Goal: Navigation & Orientation: Find specific page/section

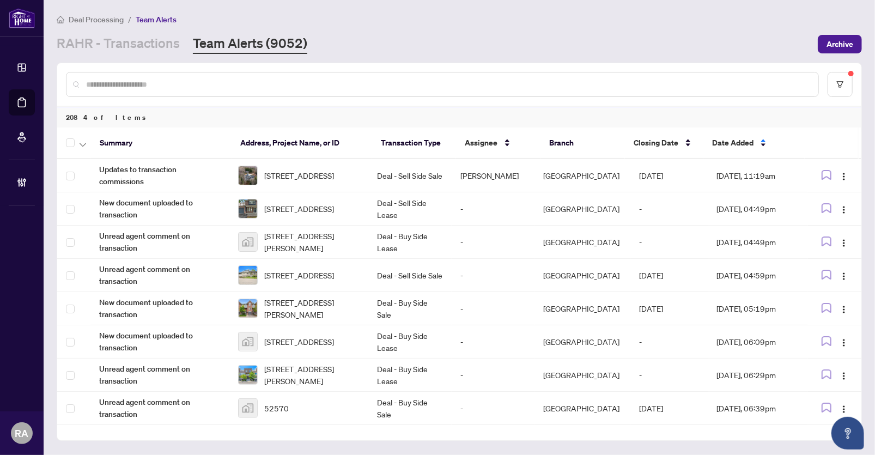
click at [765, 26] on div "Deal Processing / Team Alerts RAHR - Transactions Team Alerts (9052) Archive" at bounding box center [459, 33] width 805 height 41
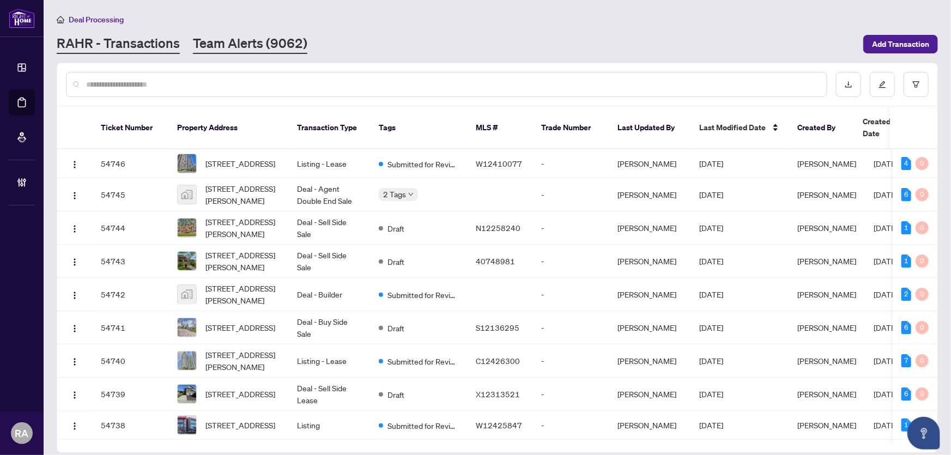
click at [246, 50] on link "Team Alerts (9062)" at bounding box center [250, 44] width 114 height 20
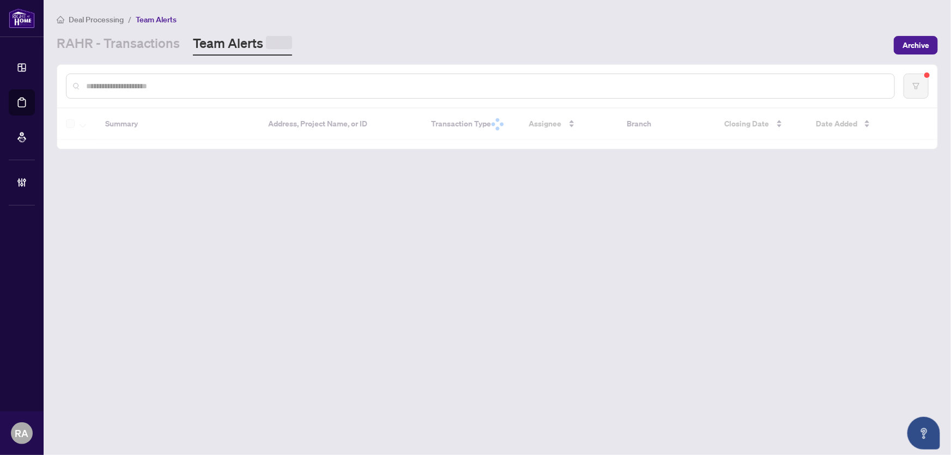
click at [425, 26] on div "Deal Processing / Team Alerts [PERSON_NAME] - Transactions Team Alerts Archive" at bounding box center [497, 34] width 881 height 43
